Goal: Task Accomplishment & Management: Manage account settings

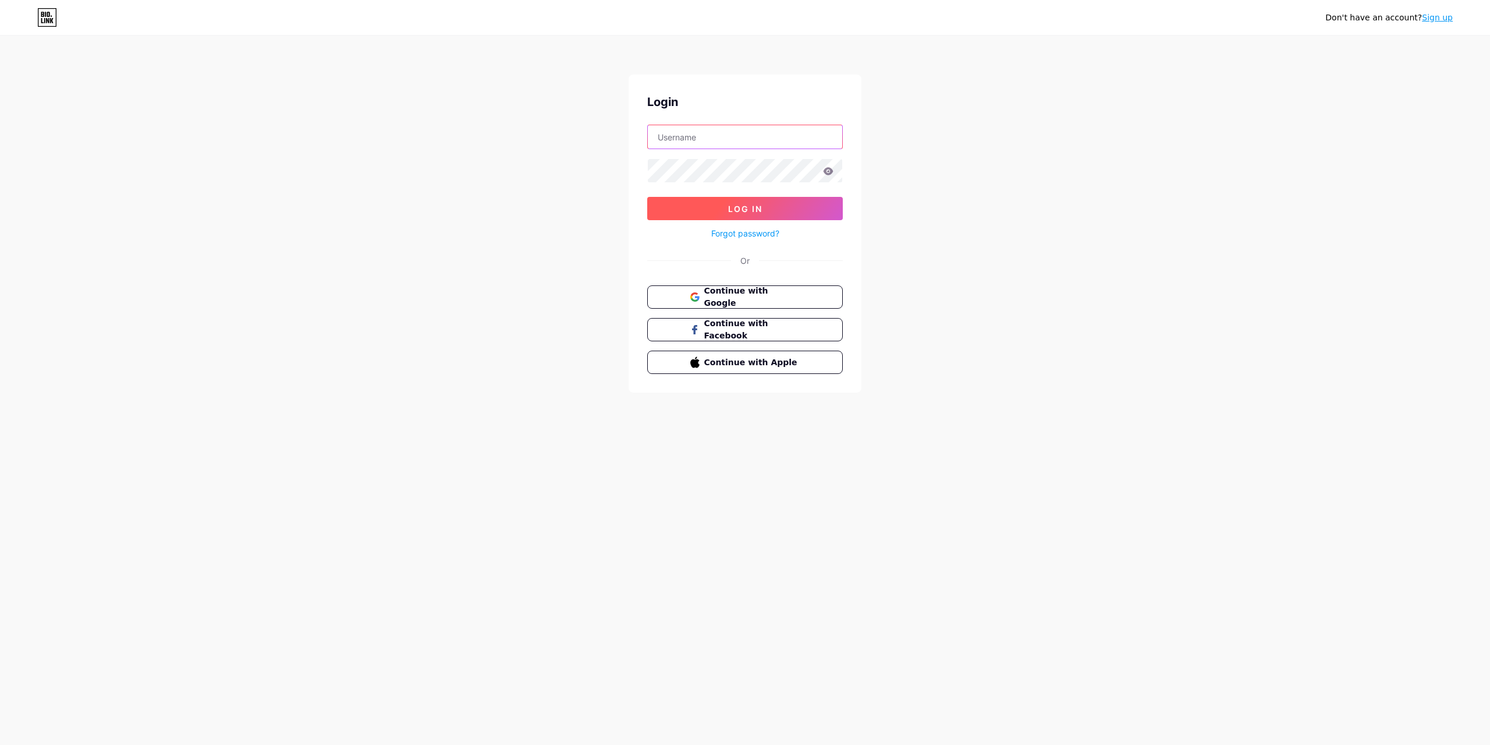
type input "[EMAIL_ADDRESS][DOMAIN_NAME]"
click at [745, 204] on span "Log In" at bounding box center [745, 209] width 34 height 10
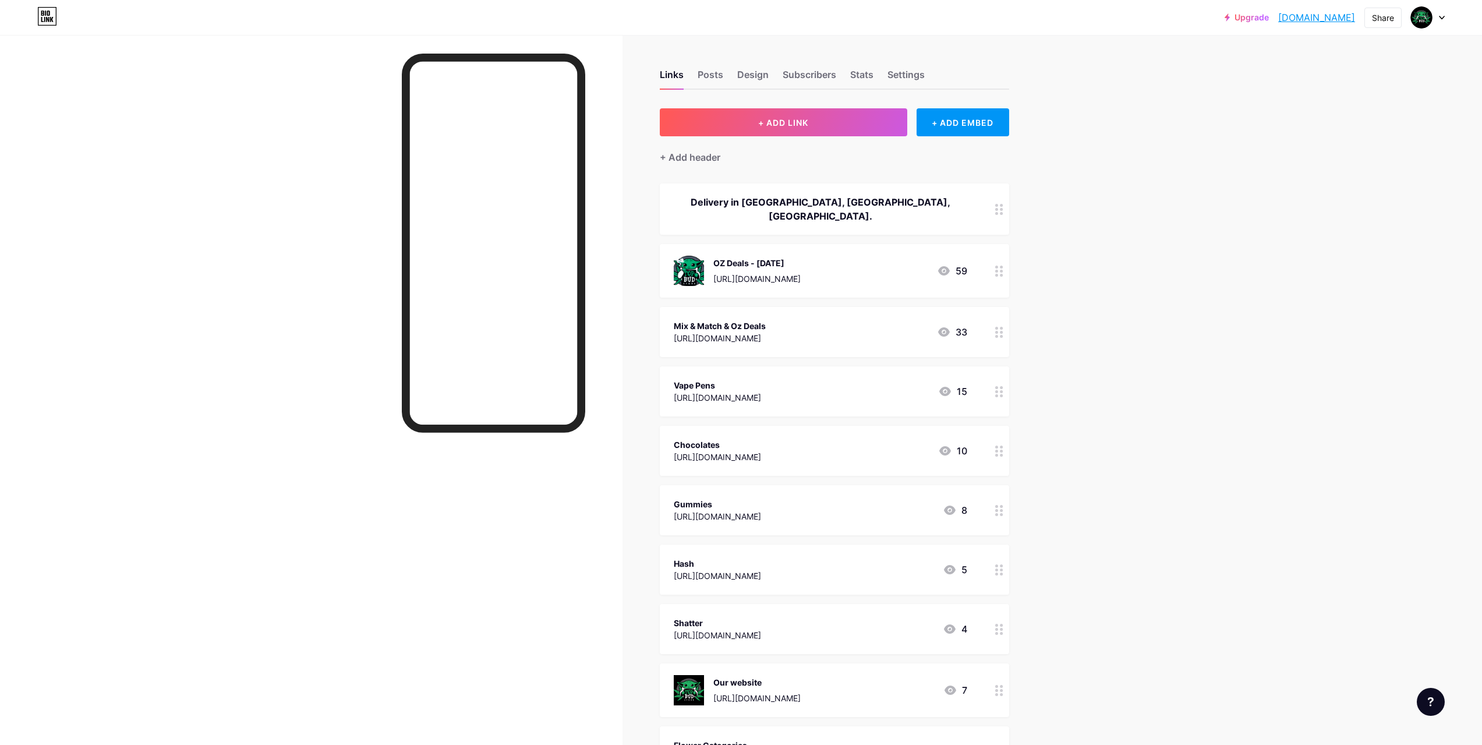
drag, startPoint x: 1129, startPoint y: 317, endPoint x: 1115, endPoint y: 45, distance: 272.2
click at [913, 72] on div "Settings" at bounding box center [905, 78] width 37 height 21
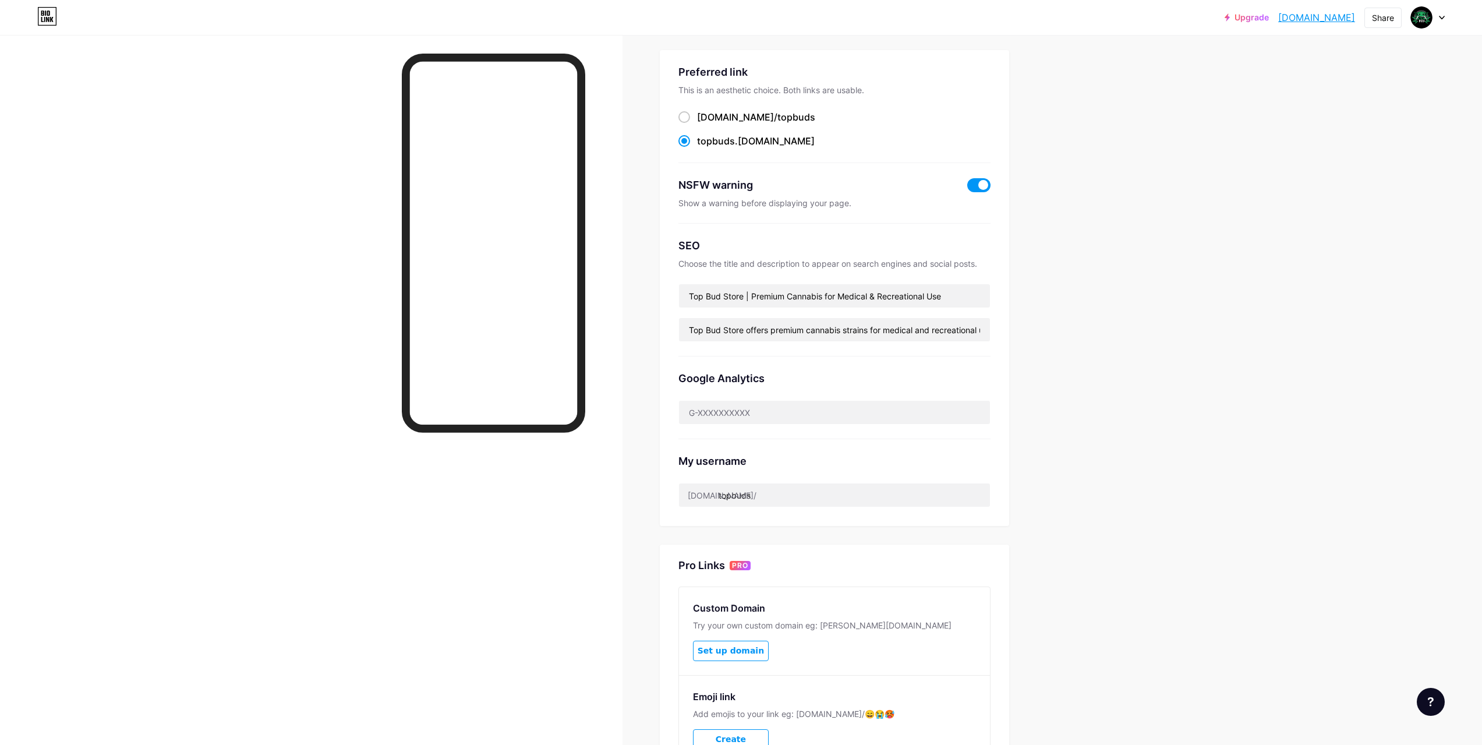
scroll to position [175, 0]
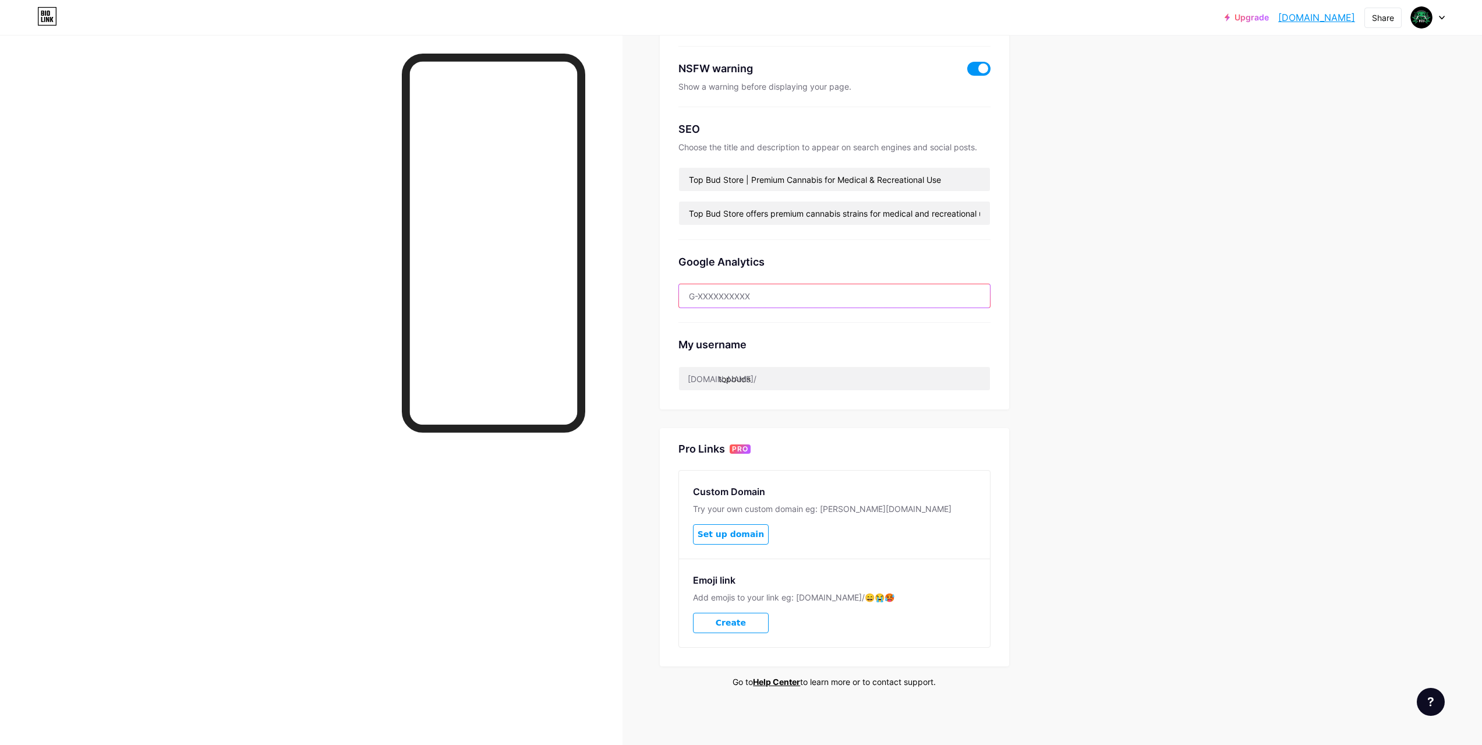
click at [749, 285] on input "text" at bounding box center [834, 295] width 311 height 23
